Goal: Information Seeking & Learning: Learn about a topic

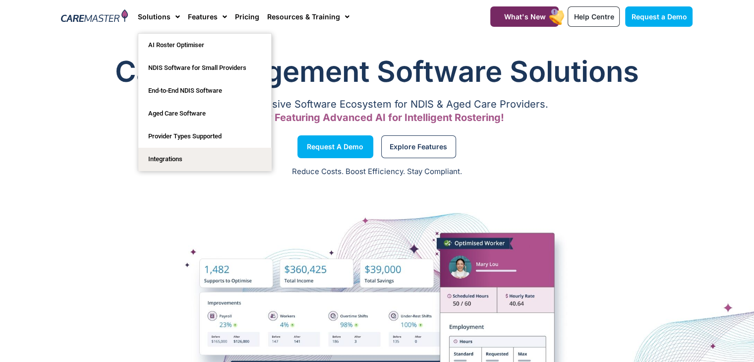
click at [180, 156] on link "Integrations" at bounding box center [204, 159] width 133 height 23
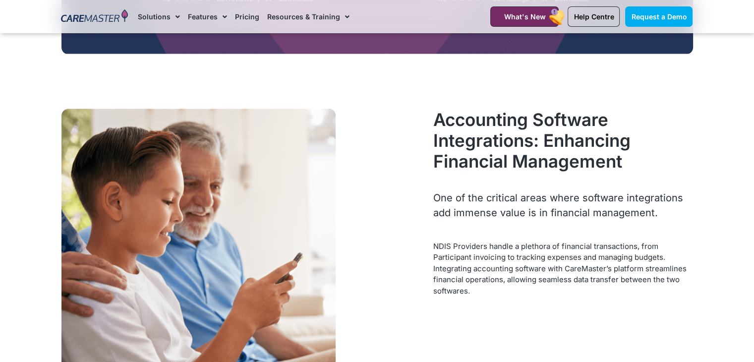
scroll to position [1837, 0]
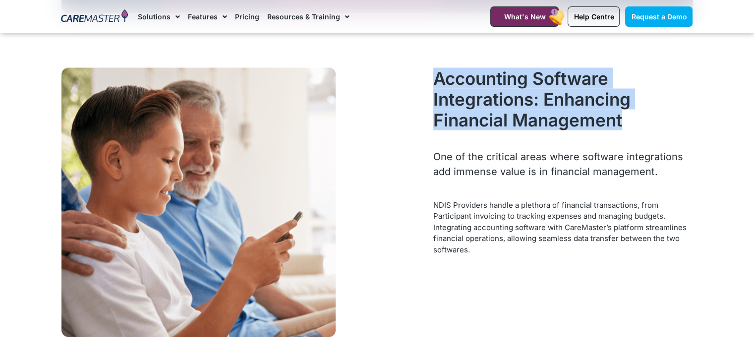
drag, startPoint x: 634, startPoint y: 123, endPoint x: 433, endPoint y: 82, distance: 205.3
click at [433, 82] on h2 "Accounting Software Integrations: Enhancing Financial Management" at bounding box center [562, 98] width 259 height 62
copy h2 "Accounting Software Integrations: Enhancing Financial Management"
drag, startPoint x: 660, startPoint y: 166, endPoint x: 433, endPoint y: 156, distance: 227.2
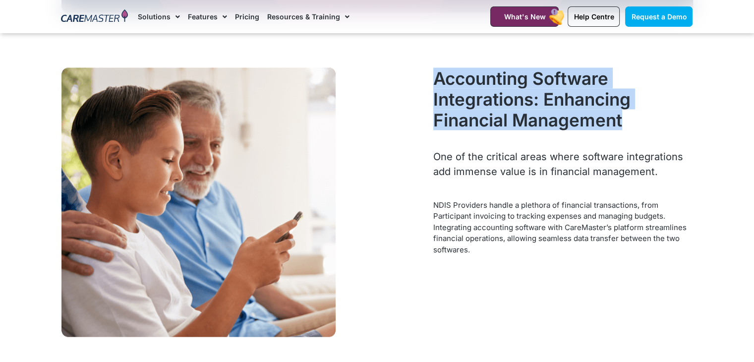
click at [433, 156] on div "One of the critical areas where software integrations add immense value is in f…" at bounding box center [562, 164] width 259 height 30
copy div "One of the critical areas where software integrations add immense value is in f…"
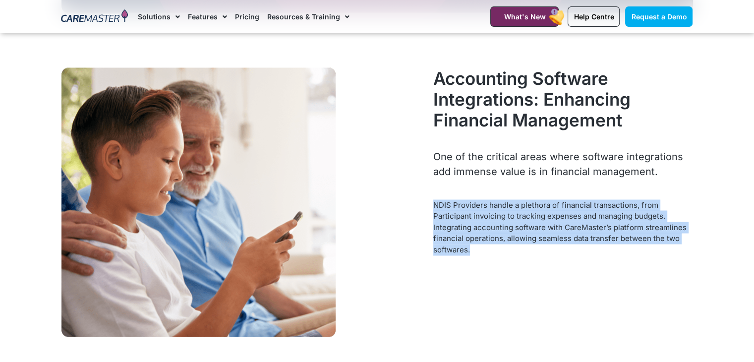
drag, startPoint x: 473, startPoint y: 249, endPoint x: 431, endPoint y: 209, distance: 57.5
click at [431, 209] on div "Accounting Software Integrations: Enhancing Financial Management One of the cri…" at bounding box center [562, 201] width 269 height 279
copy p "NDIS Providers handle a plethora of financial transactions, from Participant in…"
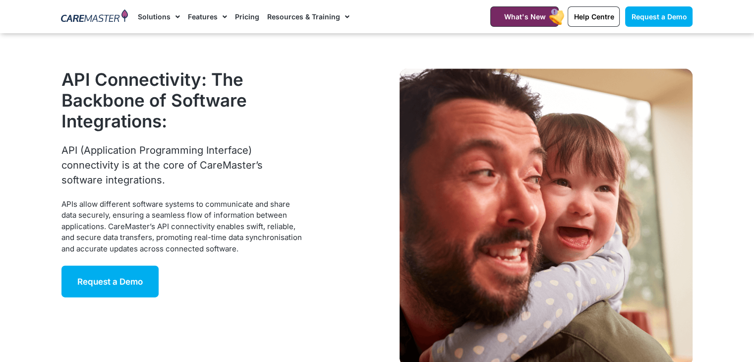
scroll to position [2197, 0]
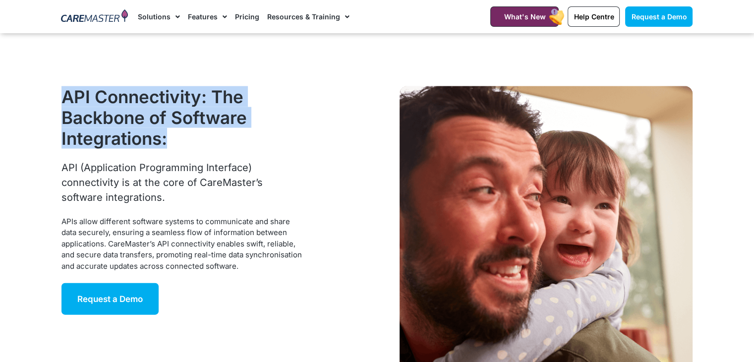
drag, startPoint x: 155, startPoint y: 140, endPoint x: 54, endPoint y: 98, distance: 109.5
click at [54, 98] on section "API Connectivity: The Backbone of Software Integrations: API (Application Progr…" at bounding box center [377, 235] width 754 height 406
copy h2 "API Connectivity: The Backbone of Software Integrations:"
drag, startPoint x: 57, startPoint y: 166, endPoint x: 119, endPoint y: 193, distance: 66.8
click at [119, 193] on div "API Connectivity: The Backbone of Software Integrations: API (Application Progr…" at bounding box center [188, 234] width 265 height 307
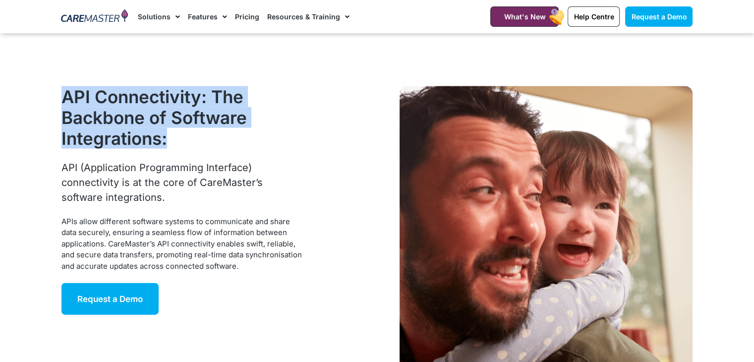
copy div "API (Application Programming Interface) connectivity is at the core of CareMast…"
drag, startPoint x: 239, startPoint y: 261, endPoint x: 45, endPoint y: 219, distance: 199.3
click at [45, 219] on section "API Connectivity: The Backbone of Software Integrations: API (Application Progr…" at bounding box center [377, 235] width 754 height 406
copy div "APIs allow different software systems to communicate and share data securely, e…"
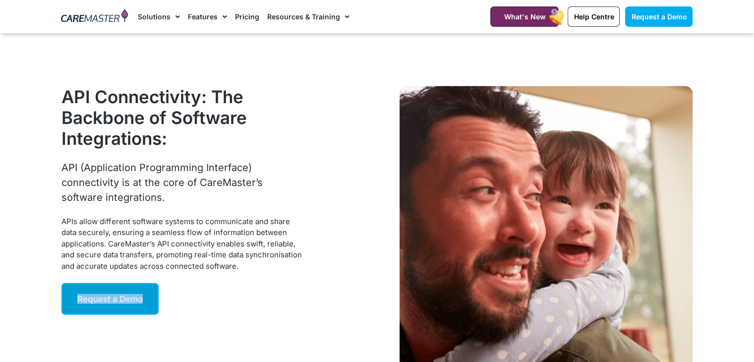
drag, startPoint x: 170, startPoint y: 298, endPoint x: 63, endPoint y: 306, distance: 107.8
click at [63, 306] on div "Request a Demo" at bounding box center [188, 299] width 255 height 32
copy span "Request a Demo"
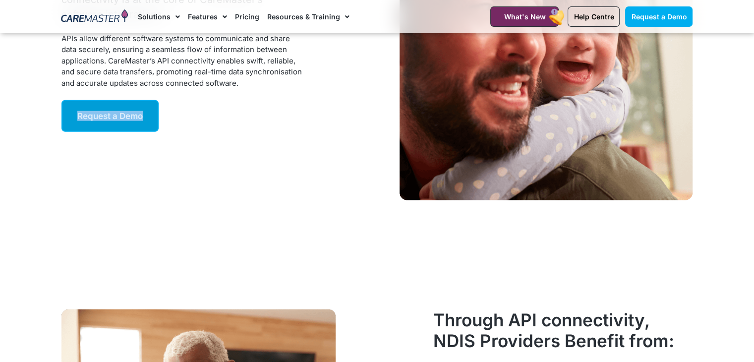
scroll to position [2607, 0]
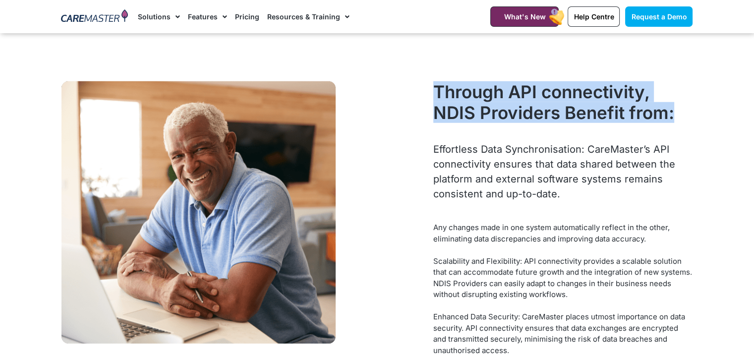
drag, startPoint x: 435, startPoint y: 86, endPoint x: 665, endPoint y: 113, distance: 232.6
click at [684, 113] on h2 "Through API connectivity, NDIS Providers Benefit from:" at bounding box center [562, 102] width 259 height 42
copy h2 "Through API connectivity, NDIS Providers Benefit from:"
drag, startPoint x: 557, startPoint y: 199, endPoint x: 432, endPoint y: 153, distance: 133.4
click at [432, 153] on div "Through API connectivity, NDIS Providers Benefit from: Effortless Data Synchron…" at bounding box center [562, 246] width 269 height 340
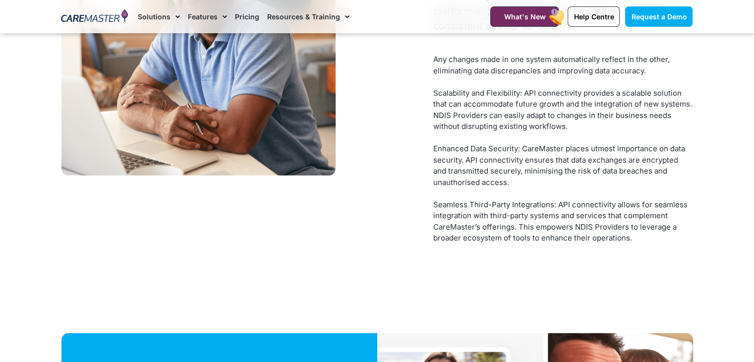
scroll to position [2734, 0]
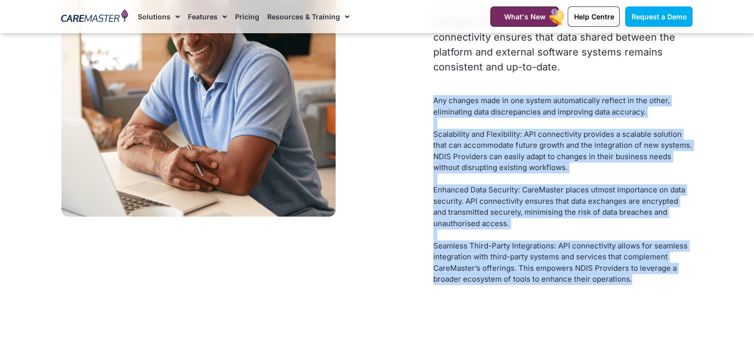
drag, startPoint x: 643, startPoint y: 286, endPoint x: 430, endPoint y: 106, distance: 279.5
click at [430, 106] on div "Through API connectivity, NDIS Providers Benefit from: Effortless Data Synchron…" at bounding box center [562, 119] width 269 height 340
copy div "Any changes made in one system automatically reflect in the other, eliminating …"
